Goal: Transaction & Acquisition: Purchase product/service

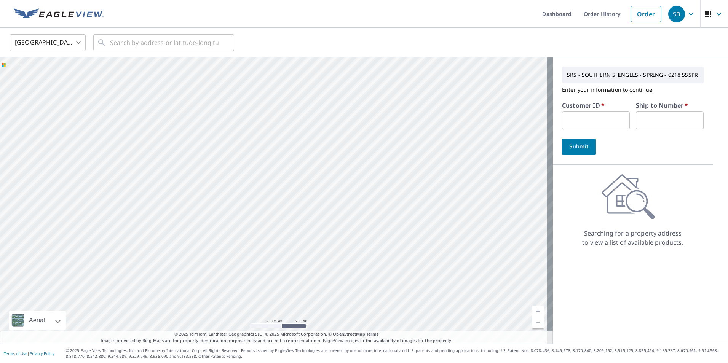
click at [584, 121] on input "text" at bounding box center [596, 120] width 68 height 18
type input "HEL218"
click at [639, 119] on input "text" at bounding box center [669, 120] width 68 height 18
type input "1"
click at [585, 149] on button "Submit" at bounding box center [579, 147] width 34 height 17
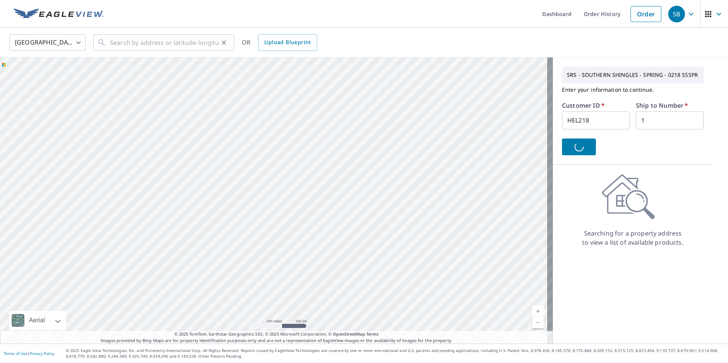
click at [108, 43] on div "​" at bounding box center [163, 42] width 141 height 17
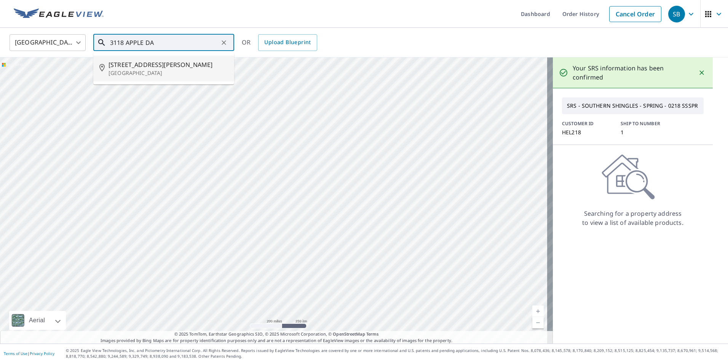
click at [161, 65] on span "[STREET_ADDRESS][PERSON_NAME]" at bounding box center [167, 64] width 119 height 9
type input "[STREET_ADDRESS][PERSON_NAME][PERSON_NAME]"
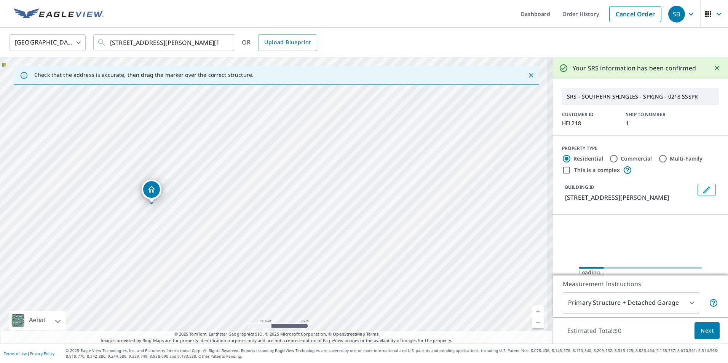
drag, startPoint x: 157, startPoint y: 213, endPoint x: 277, endPoint y: 207, distance: 120.0
click at [277, 207] on div "[STREET_ADDRESS][PERSON_NAME][PERSON_NAME]" at bounding box center [276, 200] width 552 height 286
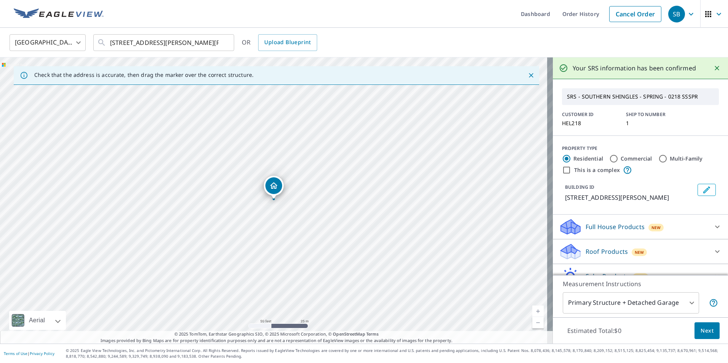
click at [603, 253] on p "Roof Products" at bounding box center [606, 251] width 42 height 9
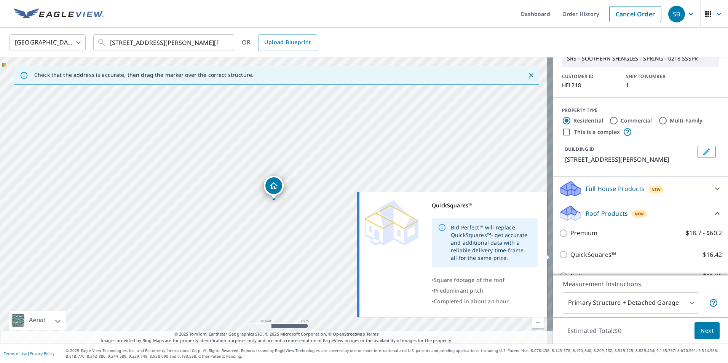
click at [576, 257] on p "QuickSquares™" at bounding box center [593, 255] width 46 height 10
click at [570, 257] on input "QuickSquares™ $16.42" at bounding box center [564, 254] width 11 height 9
checkbox input "true"
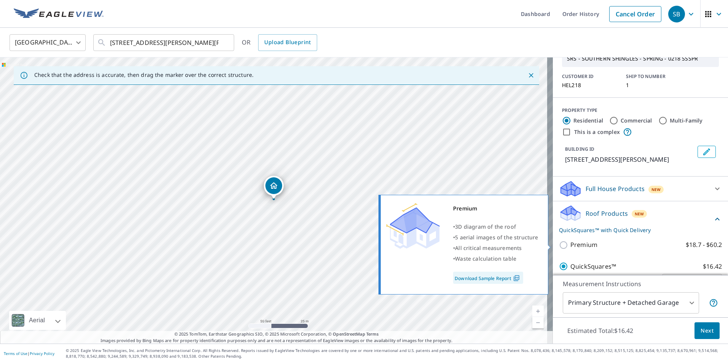
click at [621, 247] on label "Premium $18.7 - $60.2" at bounding box center [645, 245] width 151 height 10
click at [570, 247] on input "Premium $18.7 - $60.2" at bounding box center [564, 244] width 11 height 9
checkbox input "true"
checkbox input "false"
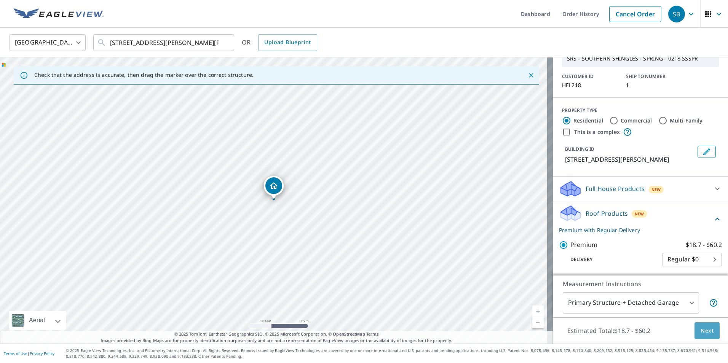
click at [700, 329] on span "Next" at bounding box center [706, 331] width 13 height 10
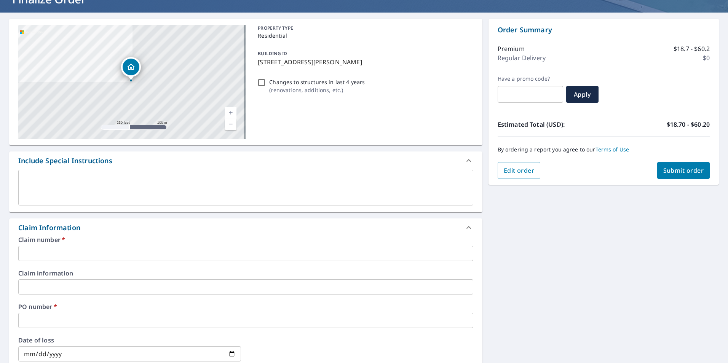
scroll to position [114, 0]
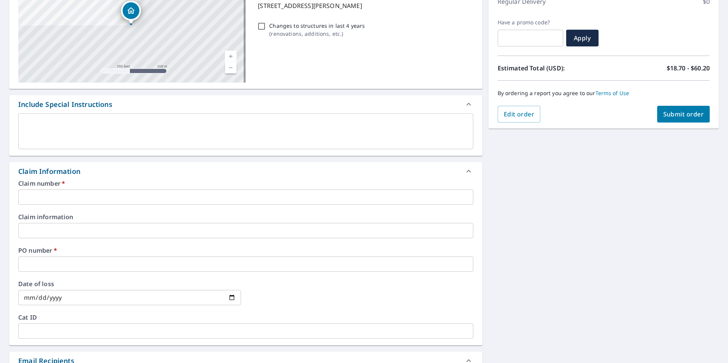
click at [63, 202] on input "text" at bounding box center [245, 196] width 455 height 15
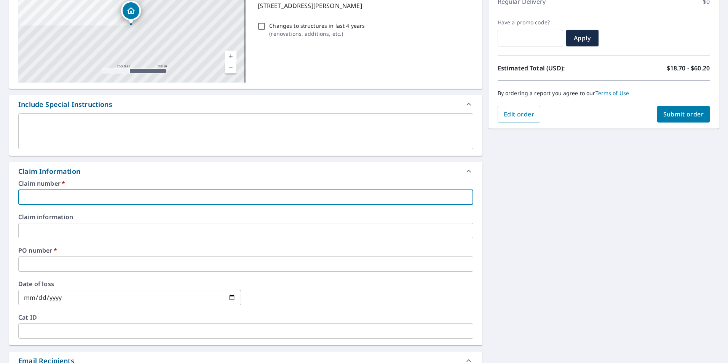
type input "H"
checkbox input "true"
type input "HE"
checkbox input "true"
type input "HEL218"
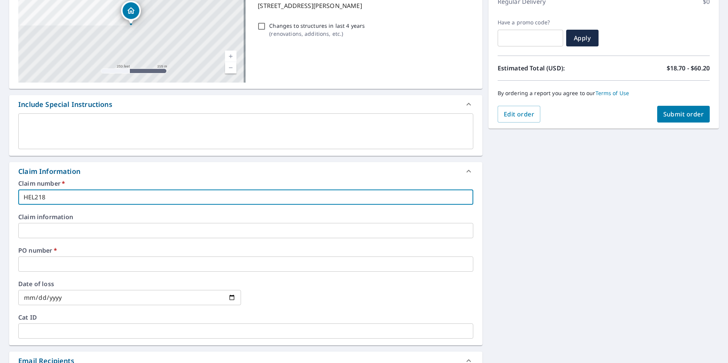
type input "1"
checkbox input "true"
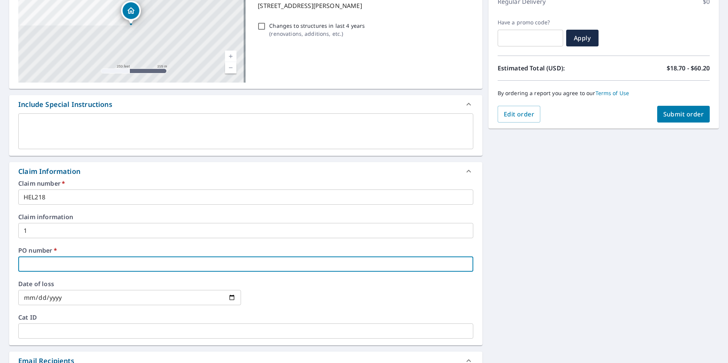
click at [45, 258] on input "text" at bounding box center [245, 263] width 455 height 15
type input "H"
checkbox input "true"
type input "HE"
checkbox input "true"
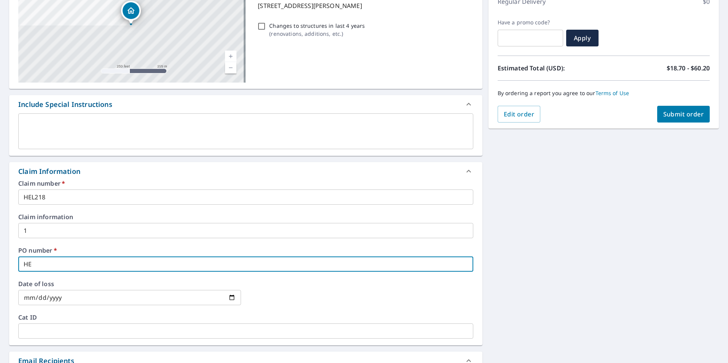
type input "HEL218"
checkbox input "true"
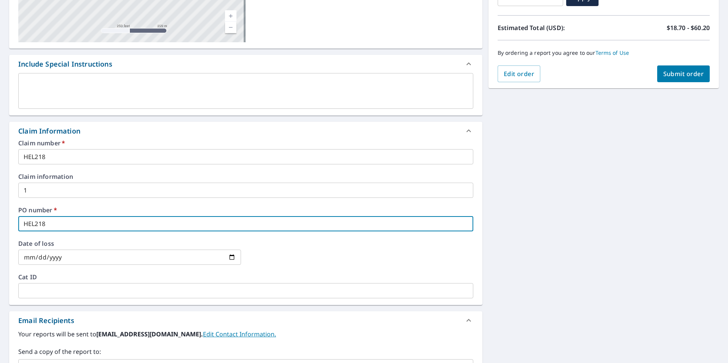
scroll to position [190, 0]
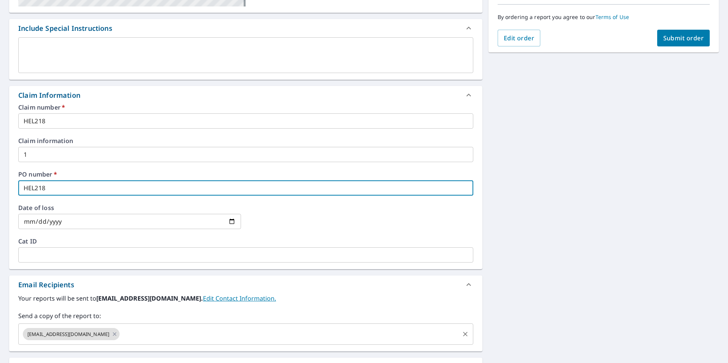
click at [136, 331] on input "text" at bounding box center [289, 334] width 337 height 14
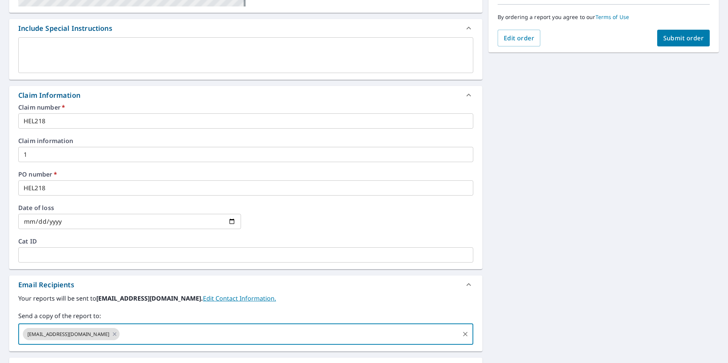
paste input "[PERSON_NAME][EMAIL_ADDRESS][DOMAIN_NAME]"
type input "[PERSON_NAME][EMAIL_ADDRESS][DOMAIN_NAME]"
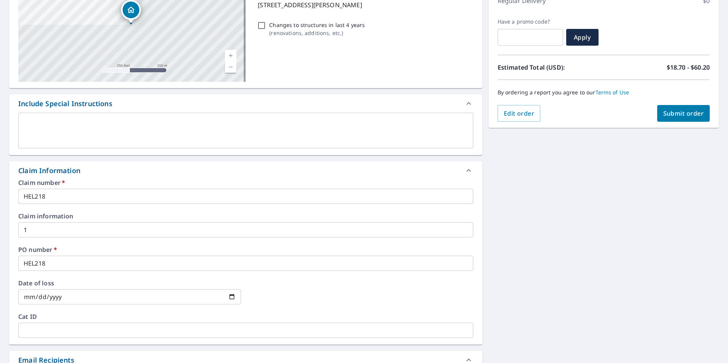
scroll to position [114, 0]
click at [689, 110] on button "Submit order" at bounding box center [683, 114] width 53 height 17
checkbox input "true"
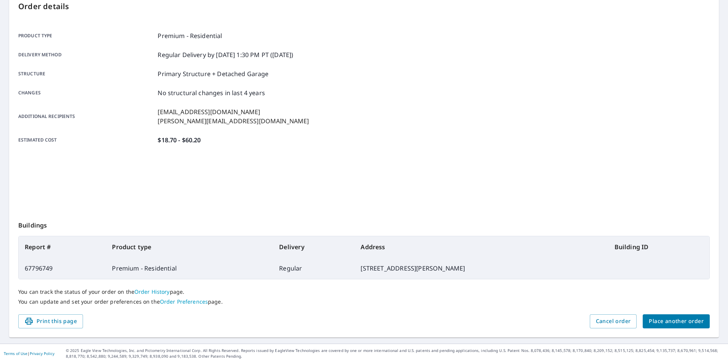
scroll to position [85, 0]
